Goal: Task Accomplishment & Management: Use online tool/utility

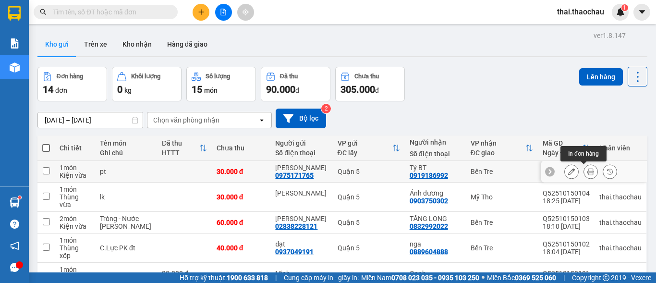
click at [587, 169] on icon at bounding box center [590, 171] width 7 height 7
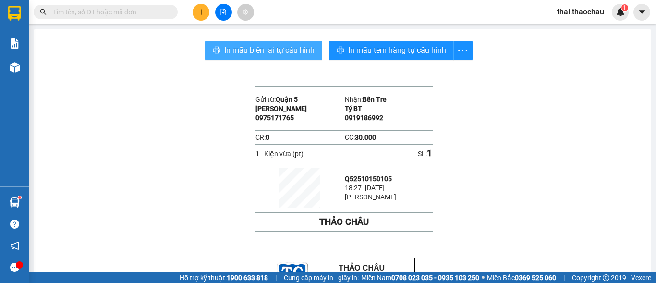
click at [289, 43] on button "In mẫu biên lai tự cấu hình" at bounding box center [263, 50] width 117 height 19
click at [296, 58] on button "In mẫu biên lai tự cấu hình" at bounding box center [263, 50] width 117 height 19
click at [292, 51] on span "In mẫu biên lai tự cấu hình" at bounding box center [269, 50] width 90 height 12
click at [261, 51] on span "In mẫu biên lai tự cấu hình" at bounding box center [269, 50] width 90 height 12
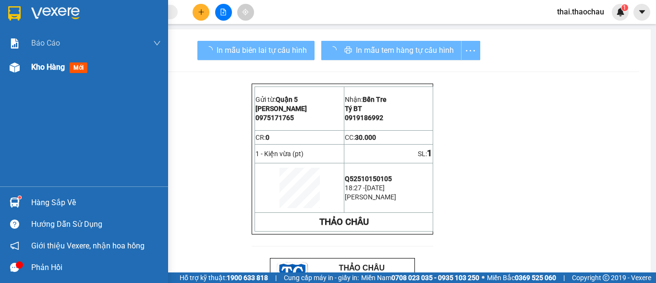
click at [14, 66] on img at bounding box center [15, 67] width 10 height 10
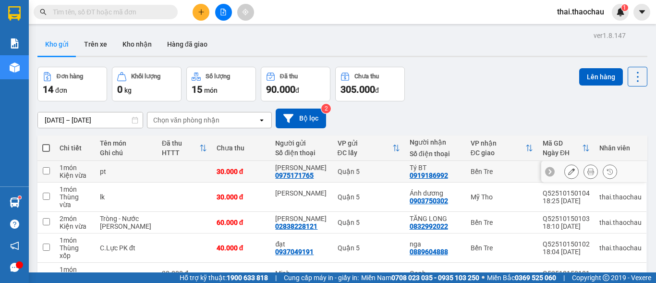
click at [587, 171] on icon at bounding box center [590, 171] width 7 height 7
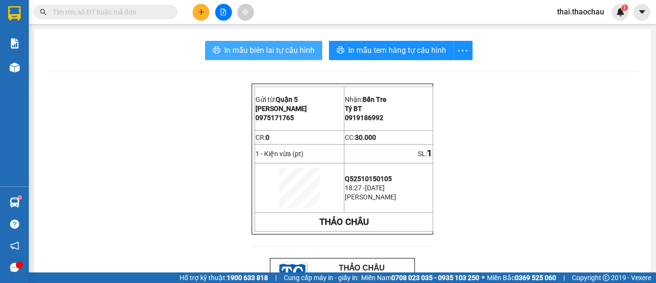
click at [242, 50] on span "In mẫu biên lai tự cấu hình" at bounding box center [269, 50] width 90 height 12
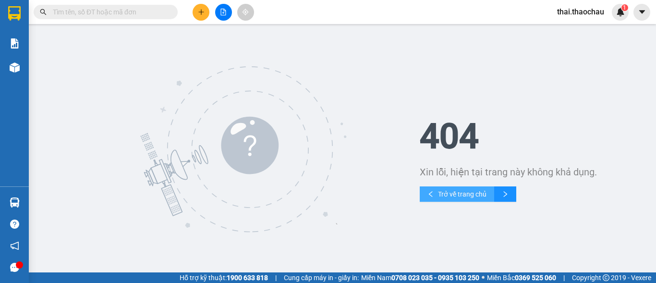
click at [461, 193] on span "Trở về trang chủ" at bounding box center [462, 194] width 48 height 11
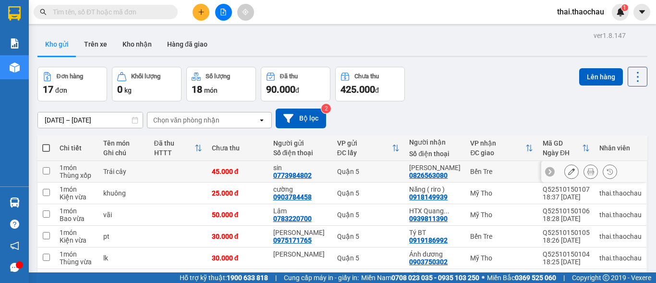
click at [587, 170] on icon at bounding box center [590, 171] width 7 height 7
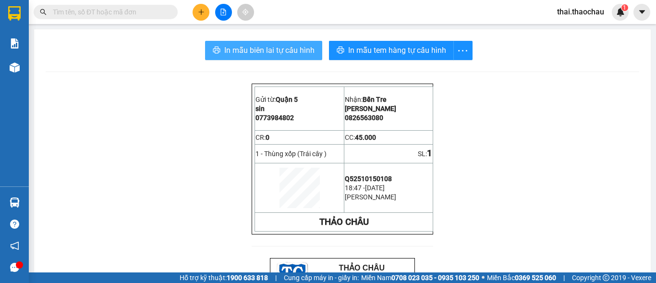
click at [259, 60] on button "In mẫu biên lai tự cấu hình" at bounding box center [263, 50] width 117 height 19
click at [261, 56] on span "In mẫu biên lai tự cấu hình" at bounding box center [269, 50] width 90 height 12
